Goal: Task Accomplishment & Management: Use online tool/utility

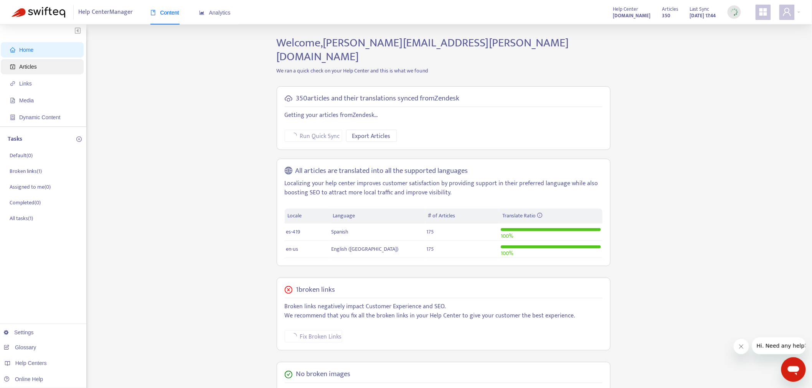
click at [44, 70] on span "Articles" at bounding box center [44, 66] width 68 height 15
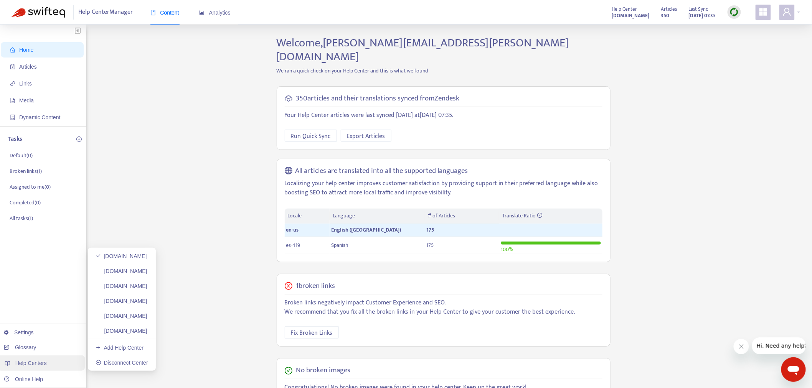
click at [41, 366] on span "Help Centers" at bounding box center [30, 363] width 31 height 6
click at [47, 68] on span "Articles" at bounding box center [44, 66] width 68 height 15
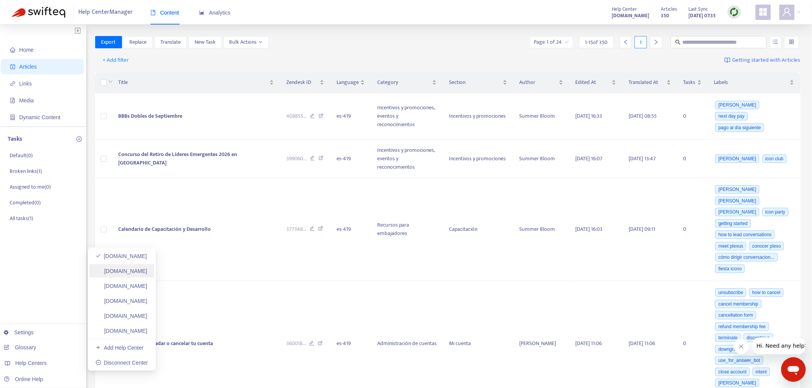
click at [147, 268] on link "helpcenter.plexusworldwide.ca" at bounding box center [122, 271] width 52 height 6
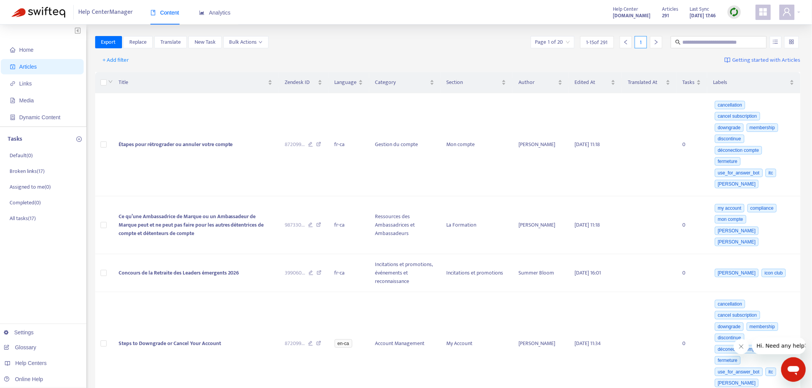
click at [733, 14] on img at bounding box center [734, 12] width 10 height 10
click at [739, 36] on link "Full Sync" at bounding box center [748, 40] width 28 height 9
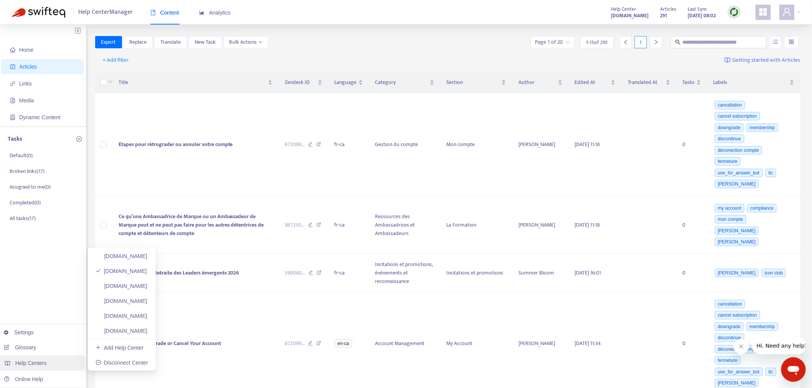
click at [54, 365] on div "Help Centers" at bounding box center [41, 363] width 87 height 15
click at [147, 286] on link "helpcenter.plexusworldwide.com.au" at bounding box center [122, 286] width 52 height 6
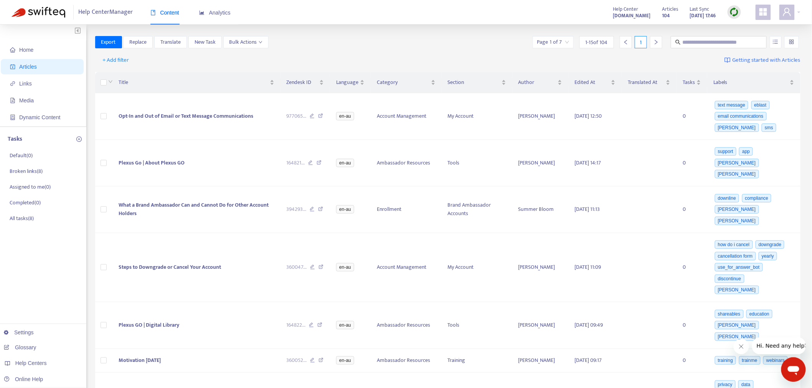
click at [737, 16] on img at bounding box center [734, 12] width 10 height 10
click at [760, 36] on link "Full Sync" at bounding box center [748, 40] width 28 height 9
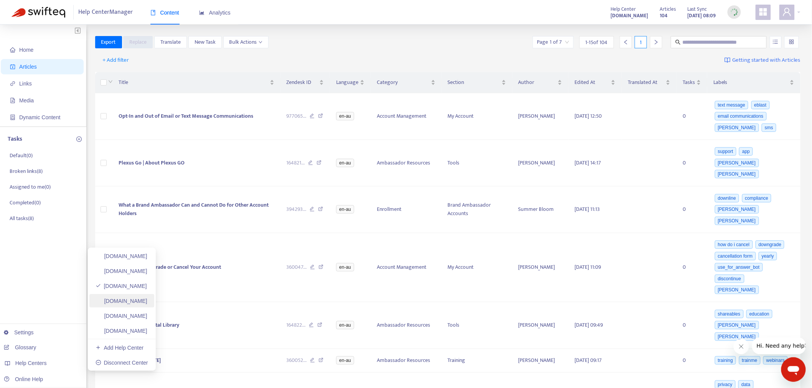
click at [147, 301] on link "ayuda.plexusworldwide.com.mx" at bounding box center [122, 301] width 52 height 6
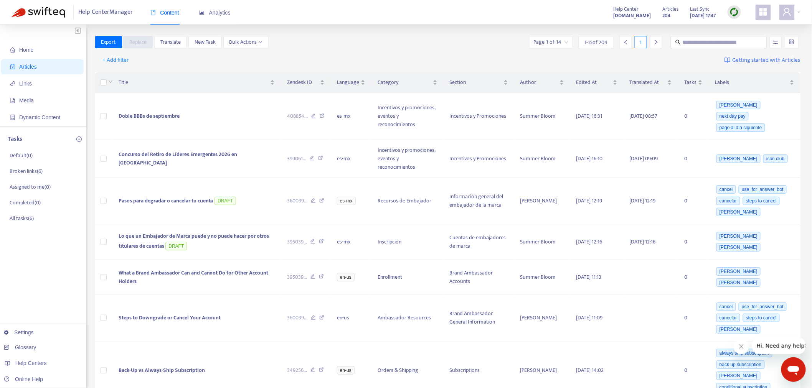
click at [731, 18] on div at bounding box center [734, 12] width 13 height 15
click at [731, 16] on img at bounding box center [734, 12] width 10 height 10
click at [743, 38] on link "Full Sync" at bounding box center [748, 40] width 28 height 9
